Goal: Navigation & Orientation: Understand site structure

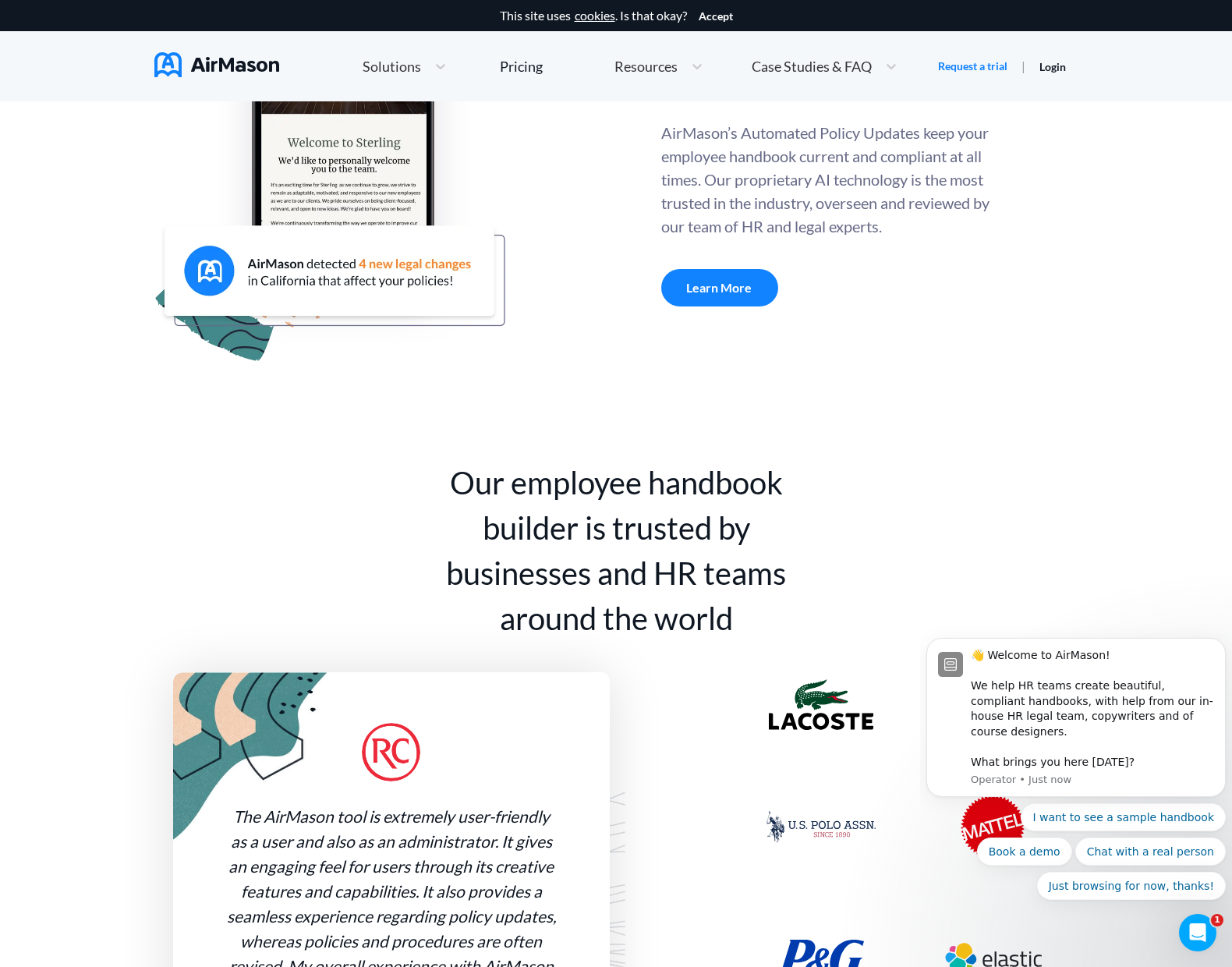
scroll to position [468, 0]
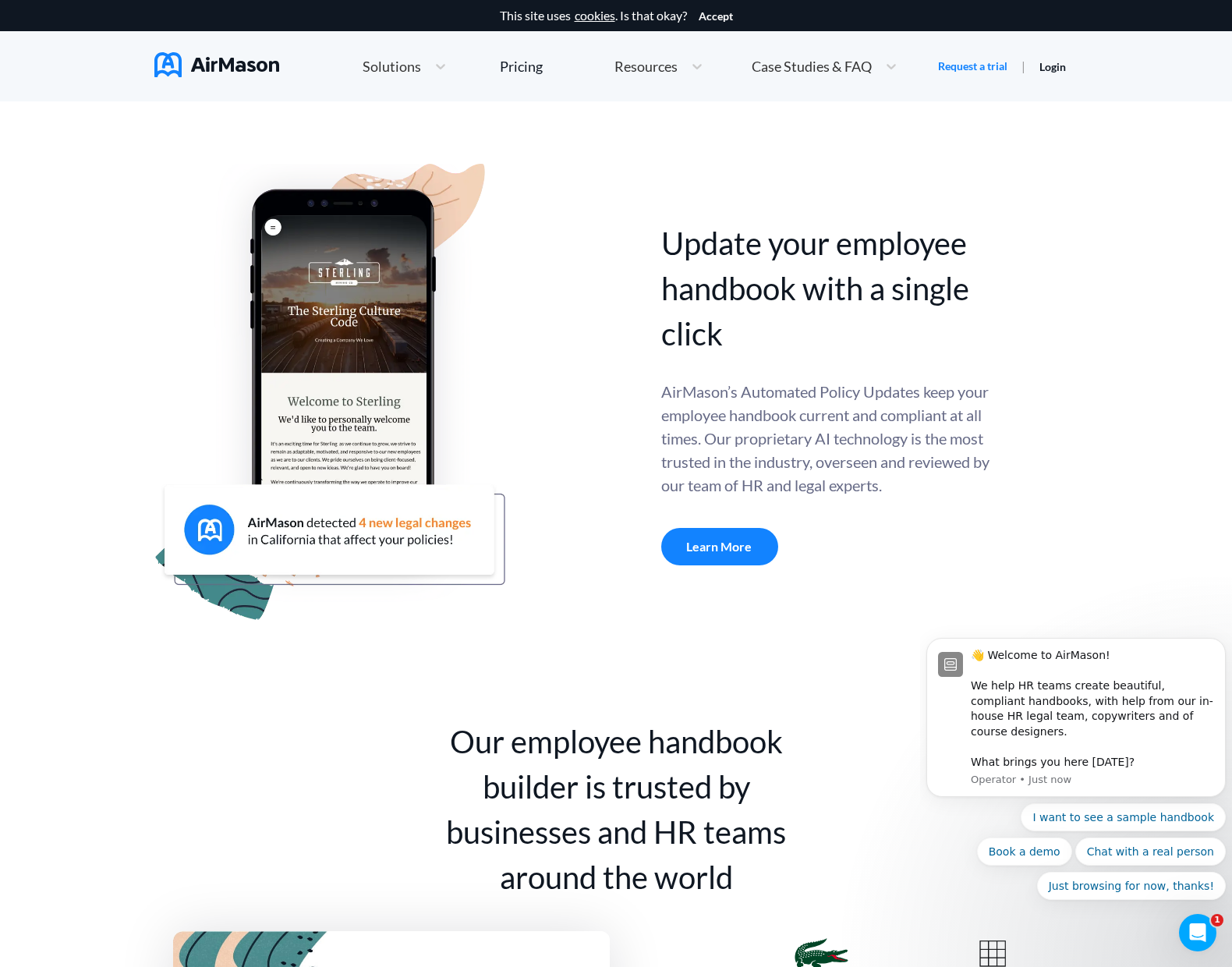
click at [399, 62] on span "Solutions" at bounding box center [392, 66] width 59 height 14
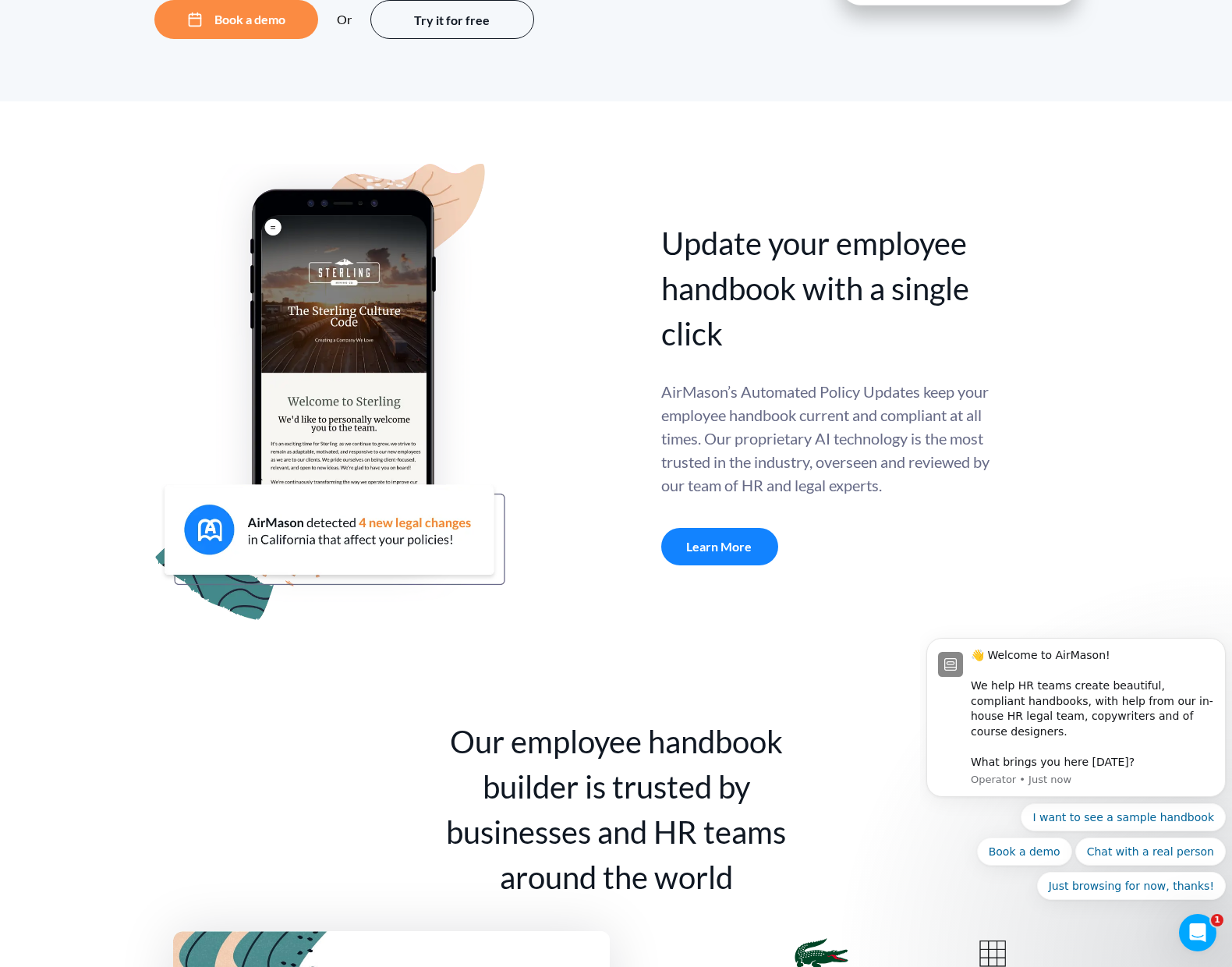
scroll to position [0, 0]
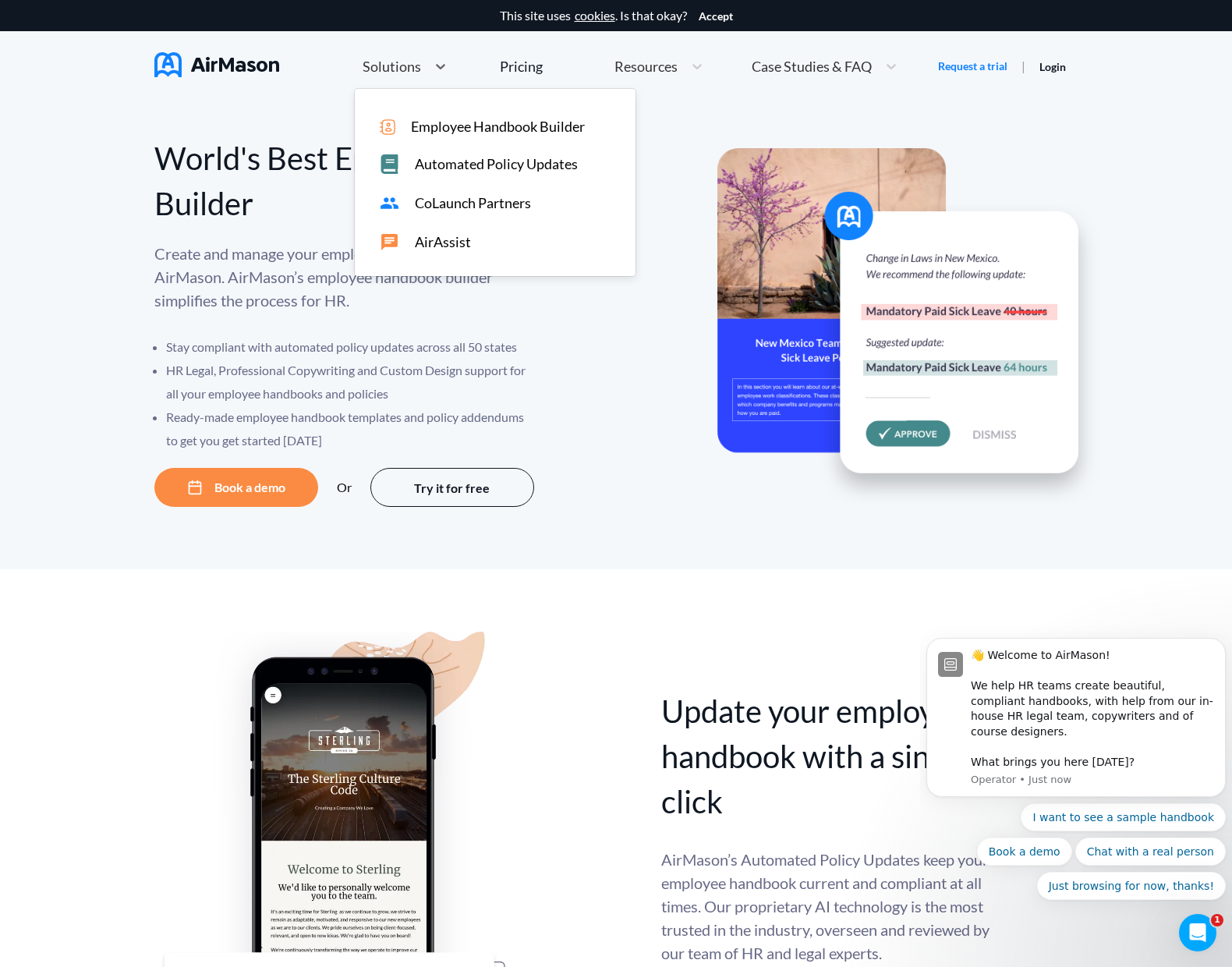
click at [420, 126] on span "Employee Handbook Builder" at bounding box center [498, 126] width 174 height 16
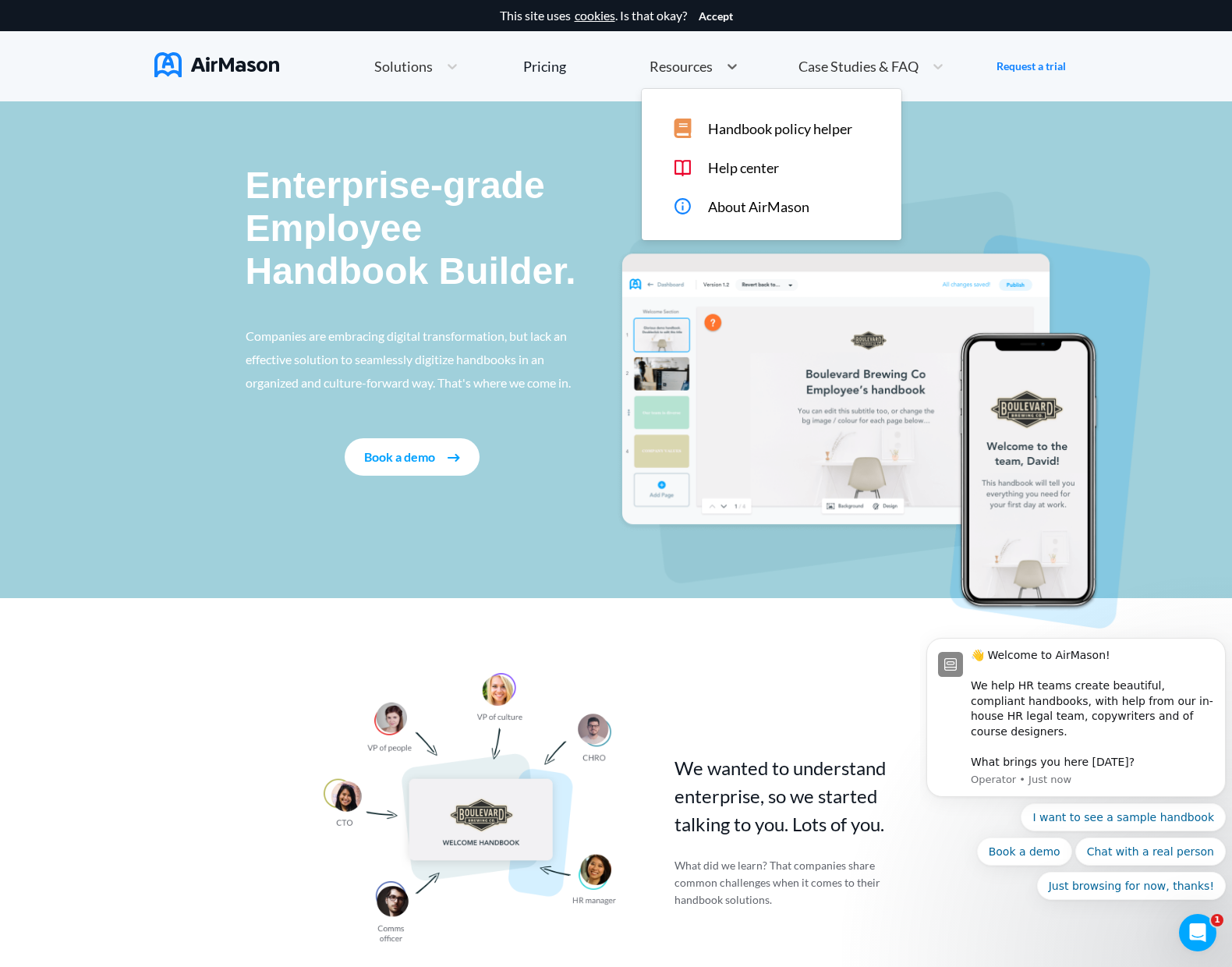
click at [676, 72] on span "Resources" at bounding box center [682, 66] width 63 height 14
click at [705, 213] on div "About AirMason" at bounding box center [782, 206] width 219 height 20
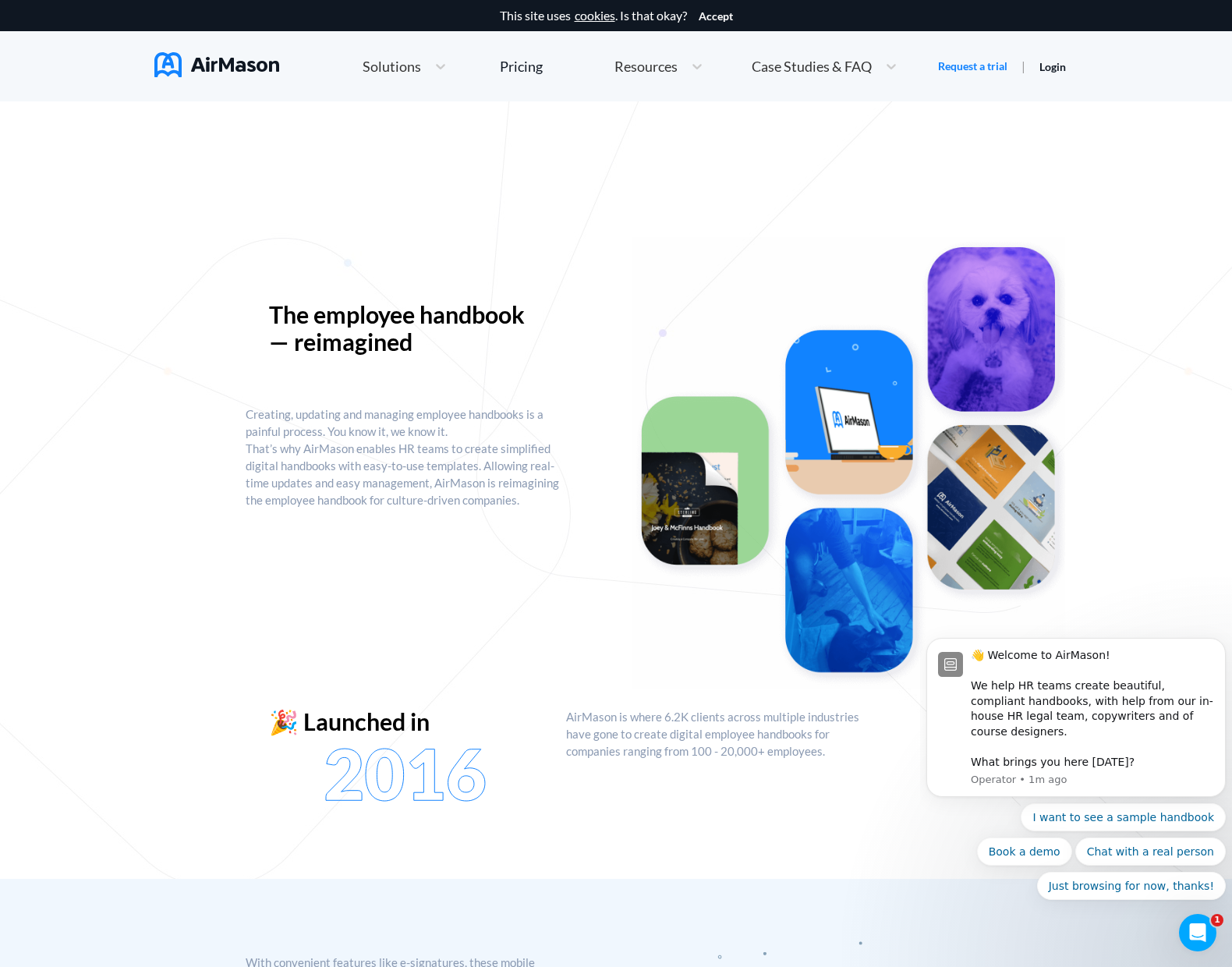
click at [400, 69] on span "Solutions" at bounding box center [392, 66] width 59 height 14
click at [233, 68] on img at bounding box center [216, 64] width 124 height 25
